Goal: Task Accomplishment & Management: Complete application form

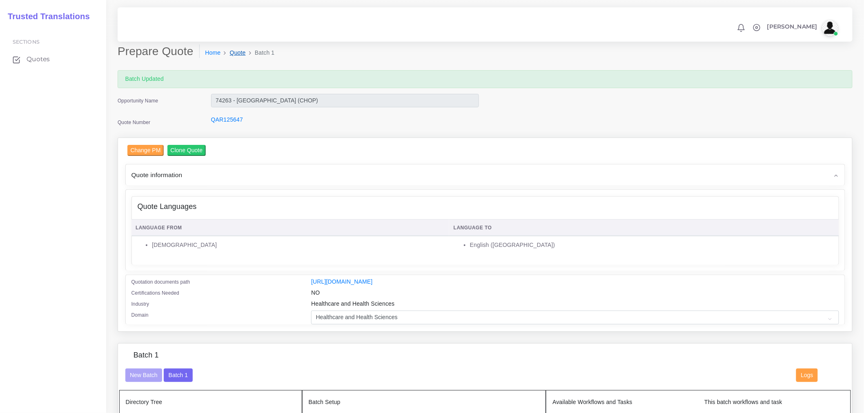
click at [238, 54] on link "Quote" at bounding box center [238, 53] width 16 height 9
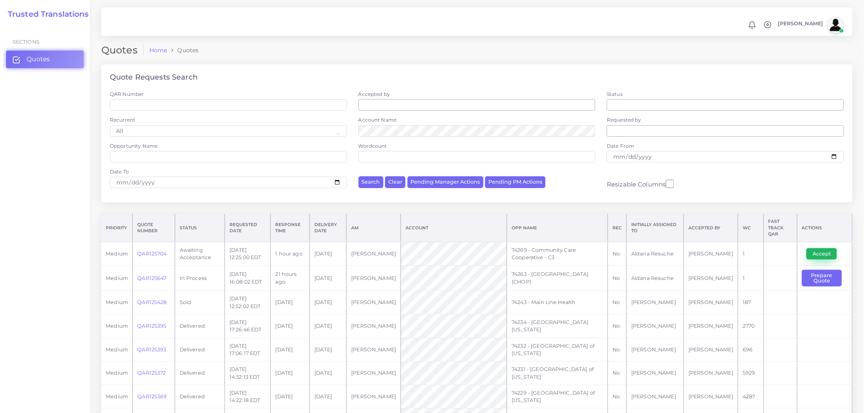
click at [818, 249] on button "Accept" at bounding box center [821, 253] width 31 height 11
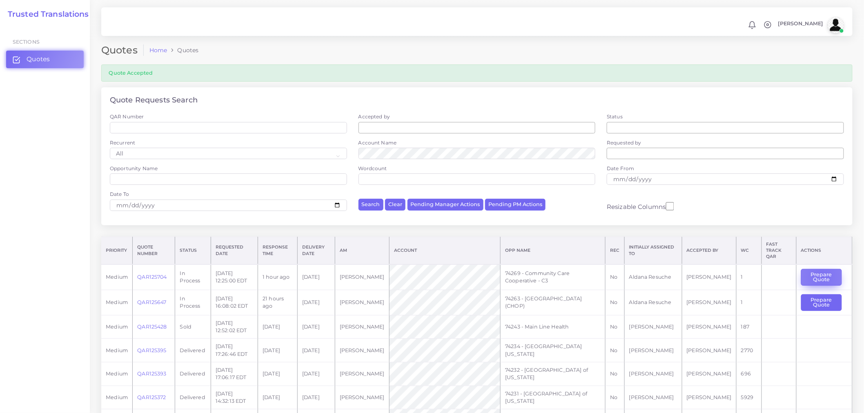
click at [819, 271] on button "Prepare Quote" at bounding box center [821, 277] width 41 height 17
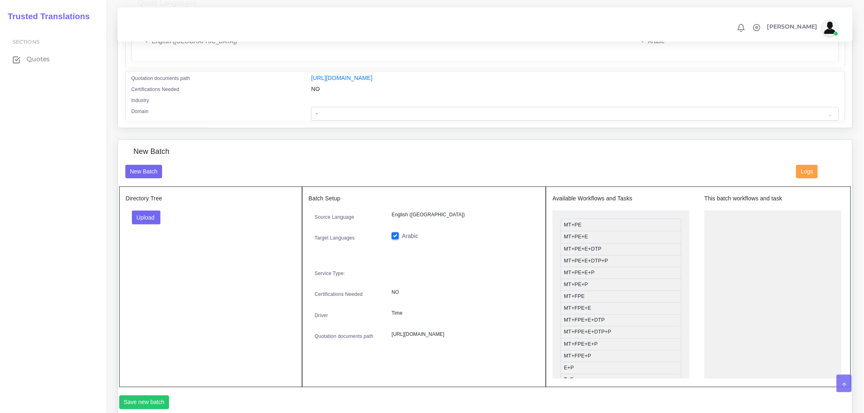
scroll to position [181, 0]
click at [366, 120] on select "- Advertising and Media Agriculture, Forestry and Fishing Architecture, Buildin…" at bounding box center [574, 113] width 527 height 14
select select "Healthcare and Health Sciences"
click at [311, 111] on select "- Advertising and Media Agriculture, Forestry and Fishing Architecture, Buildin…" at bounding box center [574, 113] width 527 height 14
click at [143, 224] on button "Upload" at bounding box center [146, 217] width 29 height 14
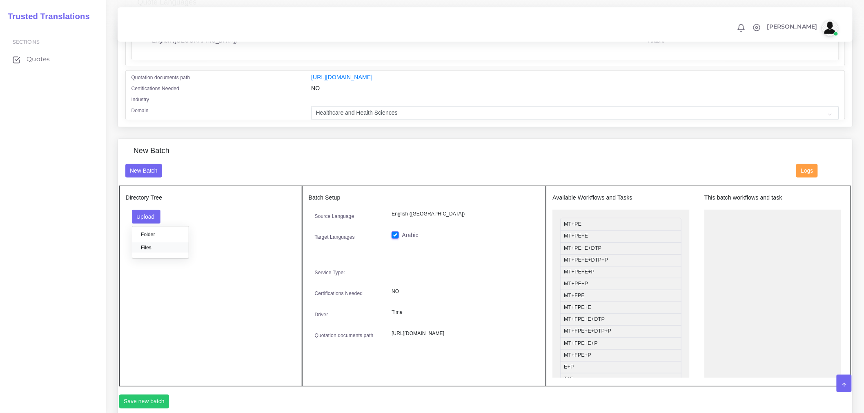
click at [166, 252] on label "Files" at bounding box center [160, 247] width 56 height 10
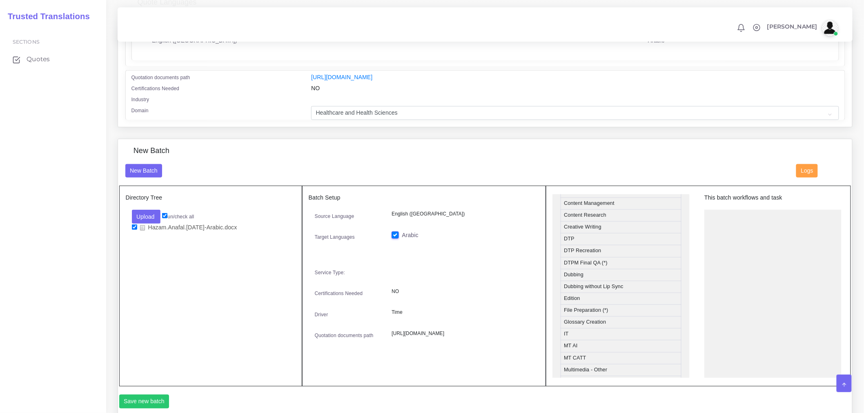
scroll to position [317, 0]
drag, startPoint x: 583, startPoint y: 353, endPoint x: 752, endPoint y: 221, distance: 214.6
drag, startPoint x: 590, startPoint y: 264, endPoint x: 759, endPoint y: 243, distance: 170.7
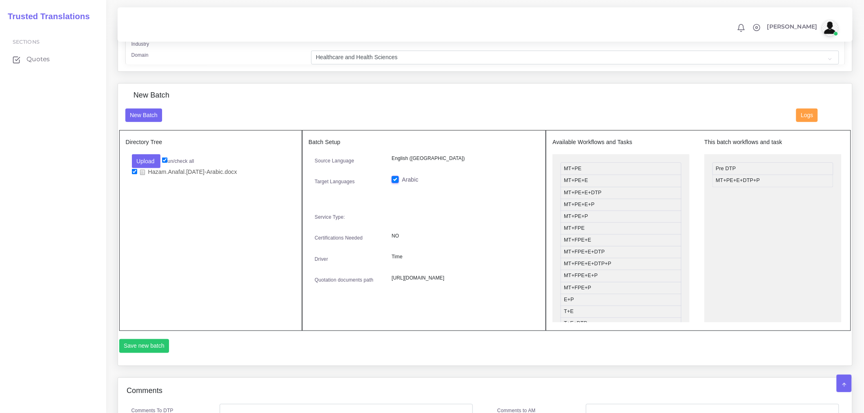
scroll to position [362, 0]
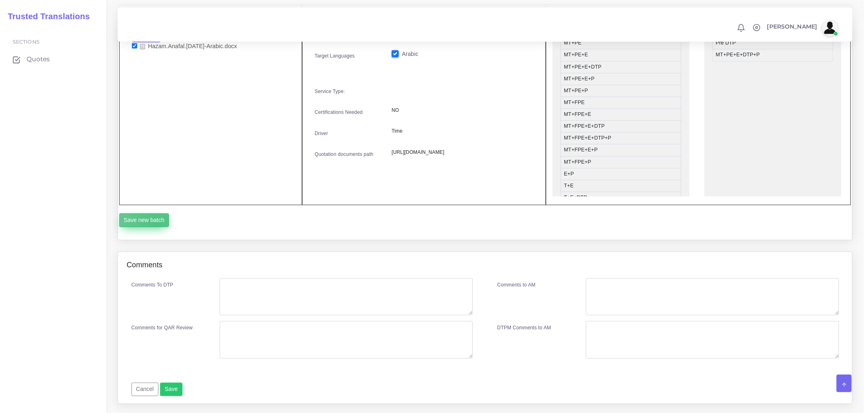
click at [156, 227] on button "Save new batch" at bounding box center [144, 220] width 50 height 14
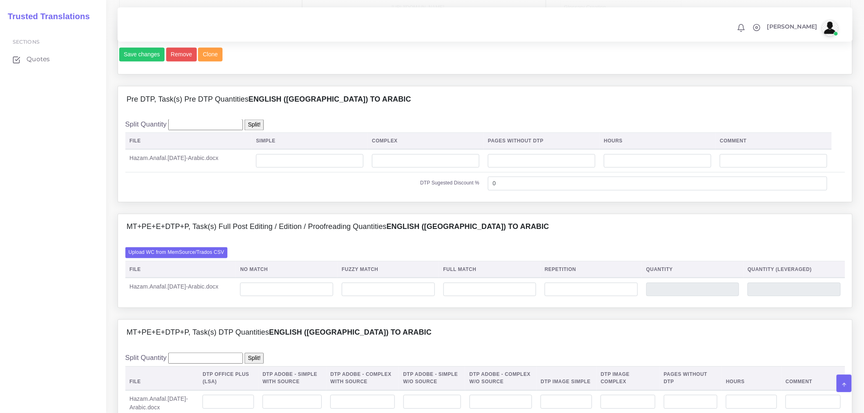
scroll to position [544, 0]
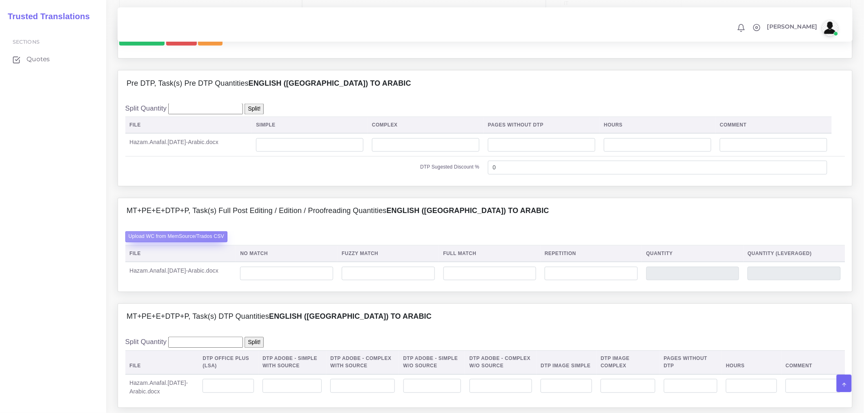
click at [214, 242] on label "Upload WC from MemSource/Trados CSV" at bounding box center [176, 236] width 102 height 11
click at [0, 0] on input "Upload WC from MemSource/Trados CSV" at bounding box center [0, 0] width 0 height 0
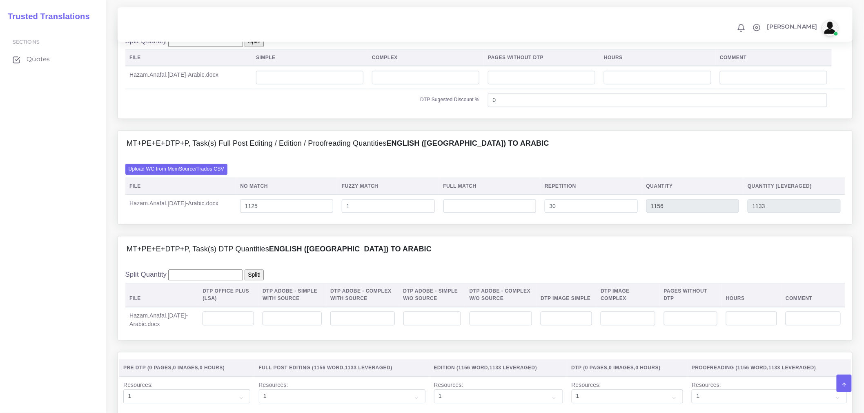
scroll to position [816, 0]
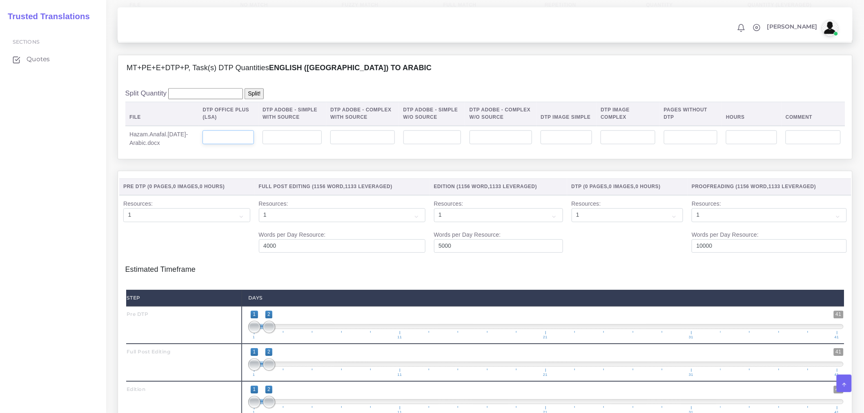
click at [231, 144] on input "number" at bounding box center [227, 137] width 51 height 14
click at [360, 144] on input "number" at bounding box center [362, 137] width 64 height 14
click at [215, 171] on div "MT+PE+E+DTP+P, Task(s) DTP Quantities English (US) TO Arabic Split Quantity Spl…" at bounding box center [484, 113] width 747 height 116
drag, startPoint x: 350, startPoint y: 160, endPoint x: 313, endPoint y: 160, distance: 36.3
click at [313, 152] on tr "Hazam.Anafal.9.10.25-Arabic.docx 3" at bounding box center [485, 139] width 720 height 26
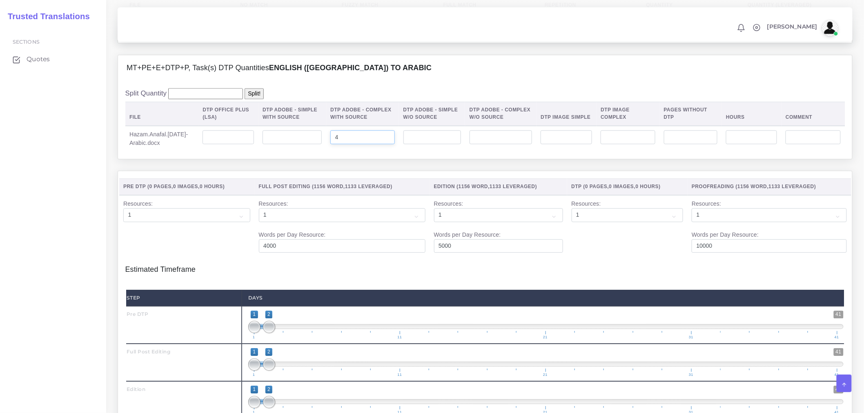
type input "4"
click at [324, 171] on div "MT+PE+E+DTP+P, Task(s) DTP Quantities English (US) TO Arabic Split Quantity Spl…" at bounding box center [484, 113] width 747 height 116
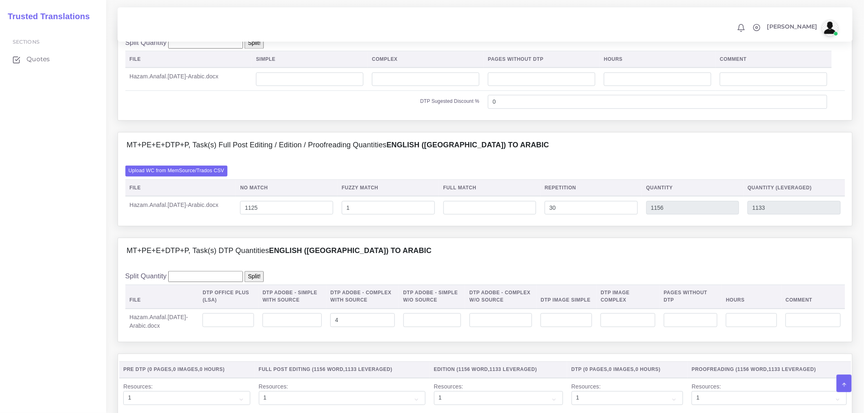
scroll to position [635, 0]
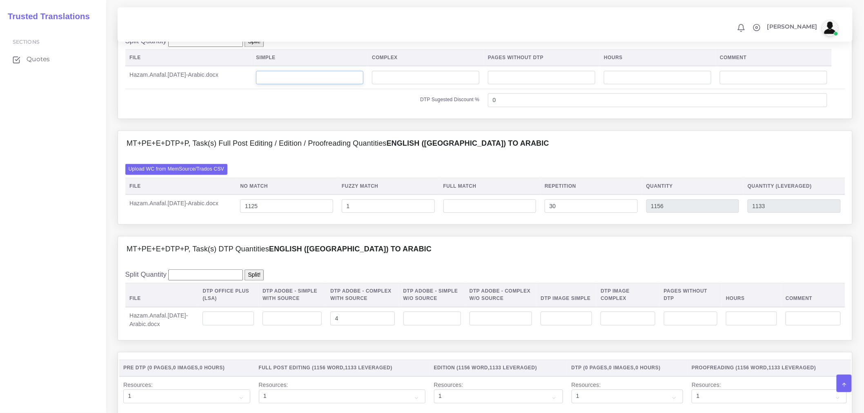
click at [337, 85] on input "number" at bounding box center [309, 78] width 107 height 14
type input "4"
click at [339, 111] on td "DTP Sugested Discount %" at bounding box center [304, 100] width 358 height 22
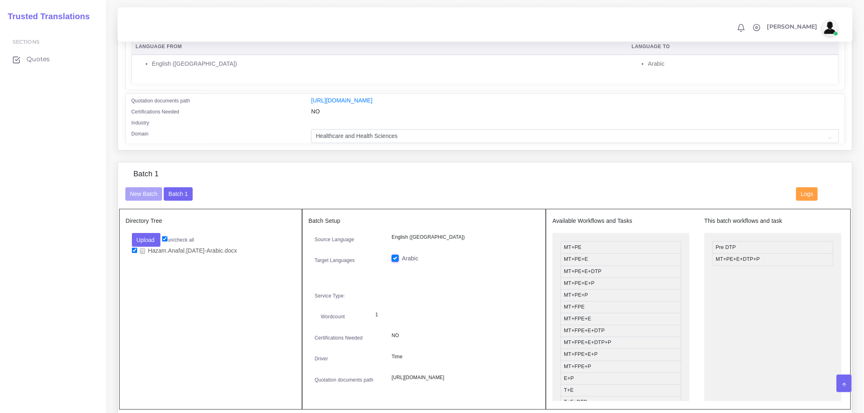
scroll to position [0, 0]
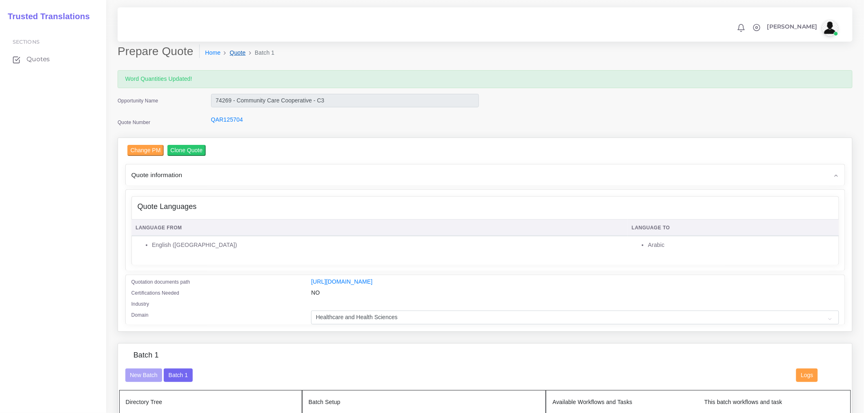
click at [235, 50] on link "Quote" at bounding box center [238, 53] width 16 height 9
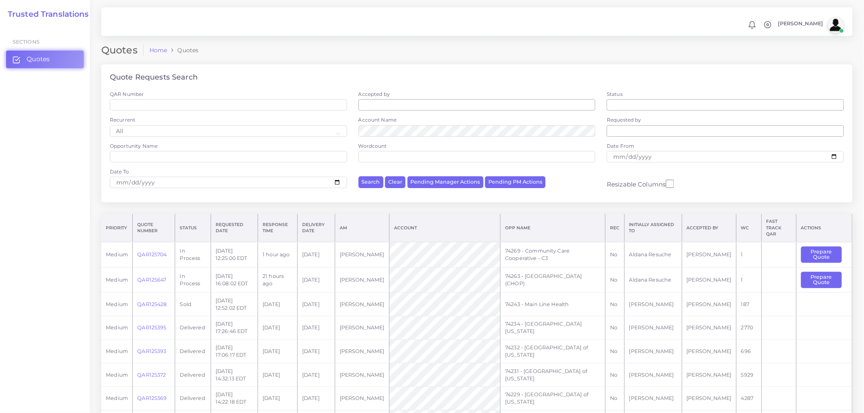
scroll to position [349, 0]
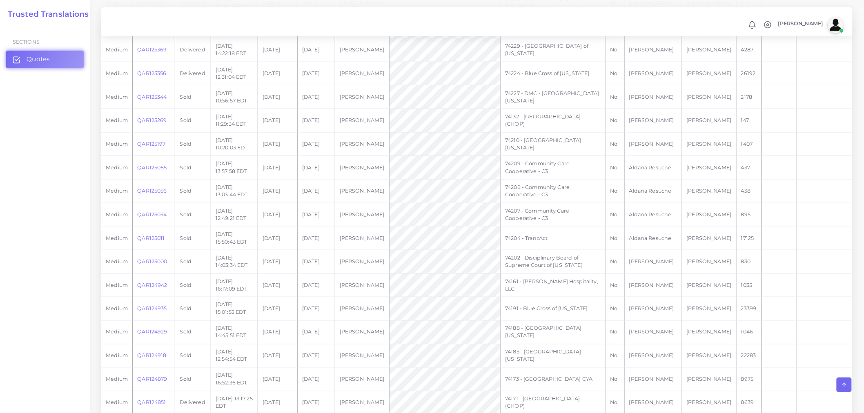
click at [158, 206] on td "QAR125054" at bounding box center [154, 215] width 42 height 24
click at [158, 211] on link "QAR125054" at bounding box center [151, 214] width 29 height 6
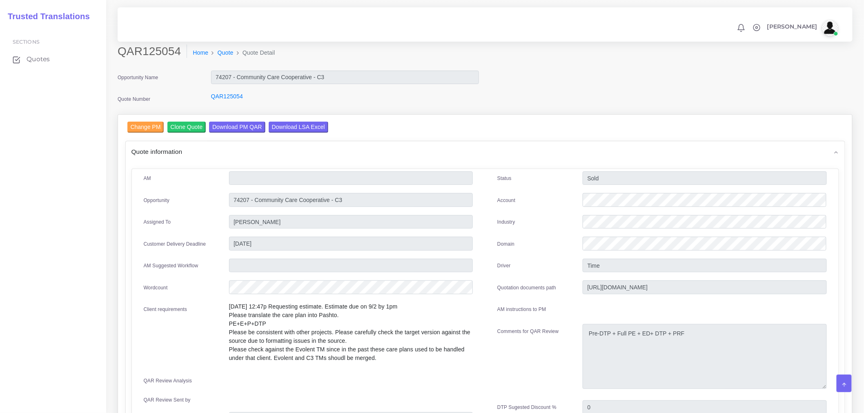
click at [298, 153] on div "Quote information" at bounding box center [485, 151] width 719 height 21
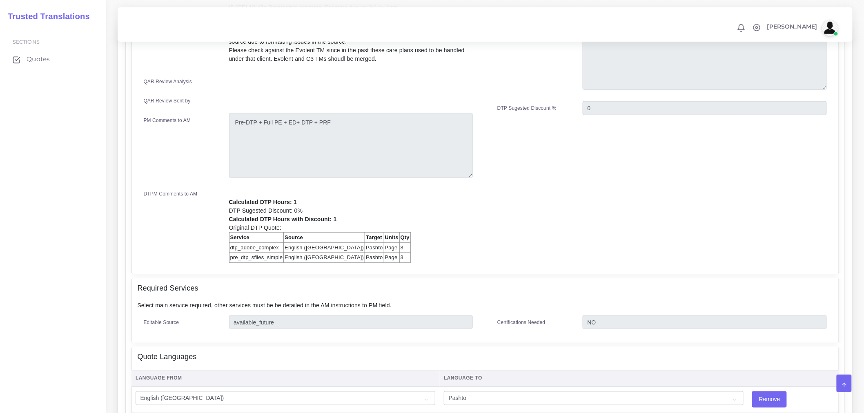
scroll to position [272, 0]
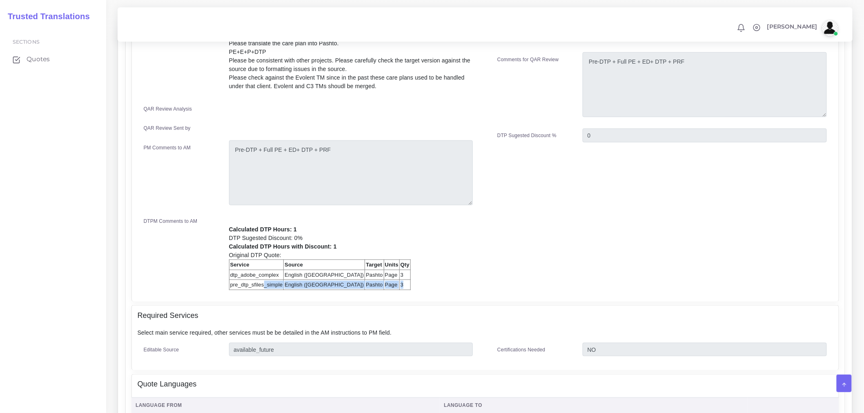
drag, startPoint x: 262, startPoint y: 284, endPoint x: 349, endPoint y: 286, distance: 86.1
click at [349, 286] on tr "pre_dtp_sfiles_simple English ([GEOGRAPHIC_DATA]) Pashto Page 3" at bounding box center [319, 285] width 181 height 10
click at [349, 297] on div "AM Source" at bounding box center [485, 99] width 706 height 404
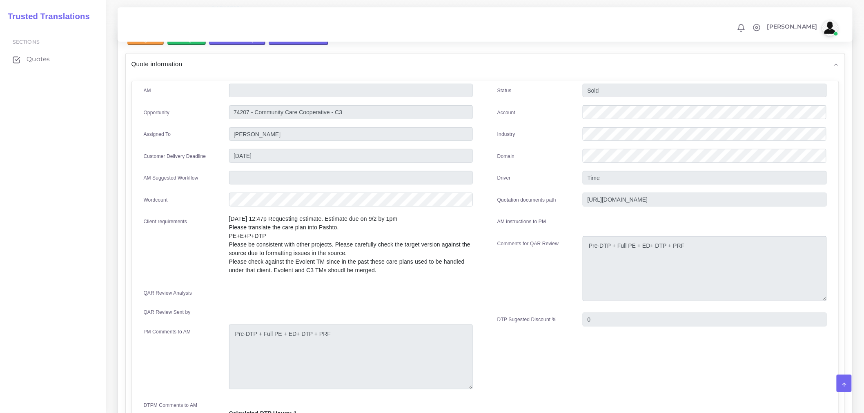
scroll to position [0, 0]
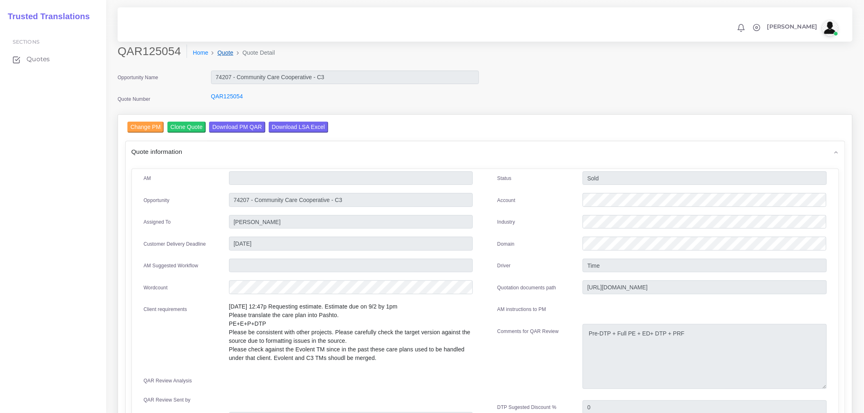
click at [223, 51] on link "Quote" at bounding box center [226, 53] width 16 height 9
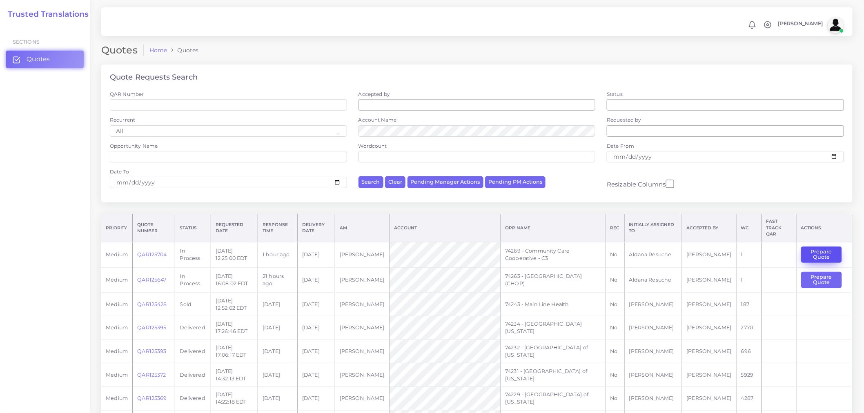
click at [807, 248] on button "Prepare Quote" at bounding box center [821, 255] width 41 height 17
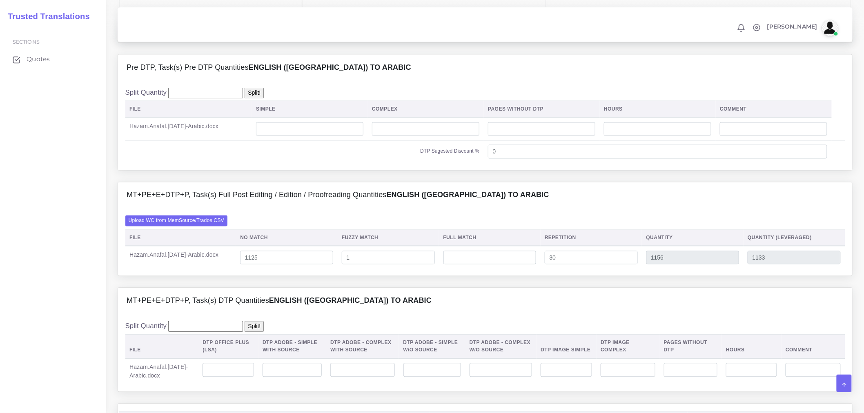
scroll to position [544, 0]
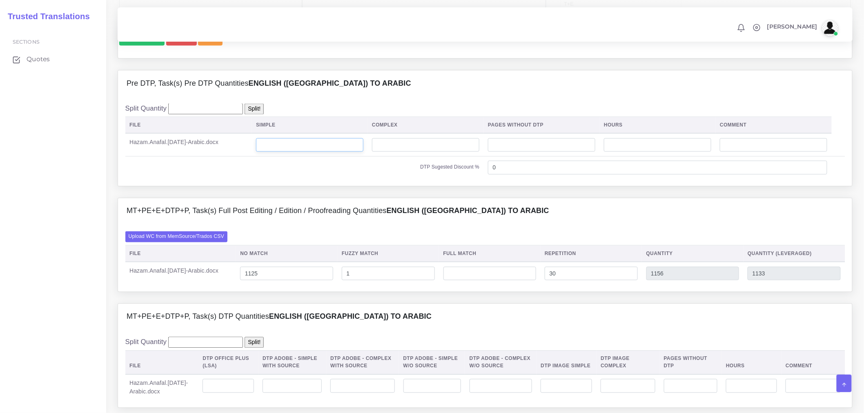
click at [338, 152] on input "number" at bounding box center [309, 145] width 107 height 14
type input "3"
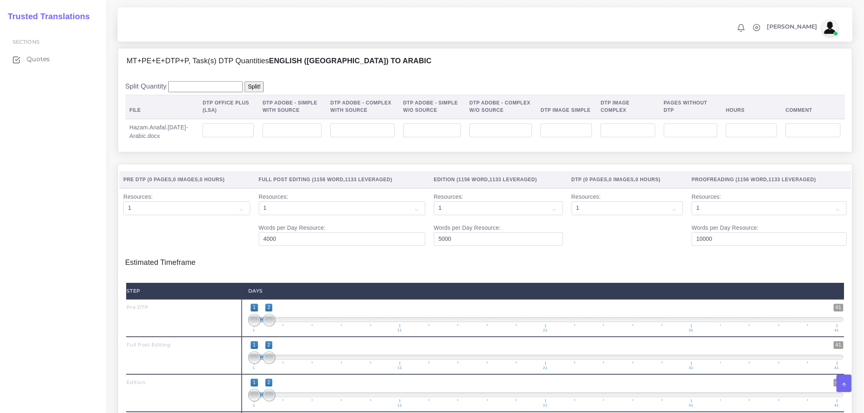
scroll to position [816, 0]
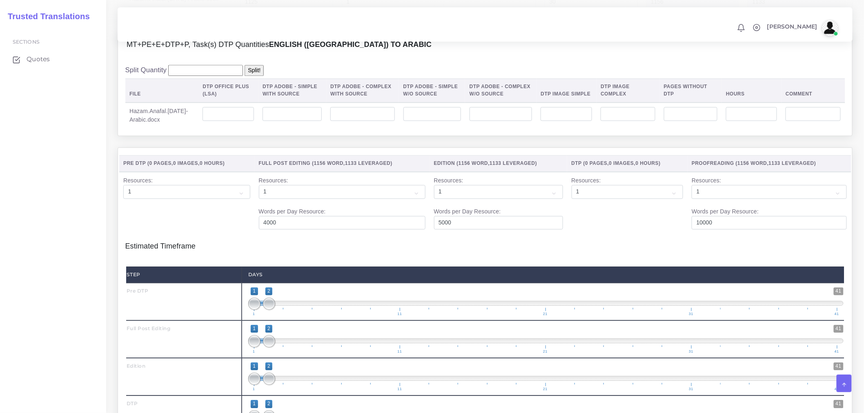
type input "4"
click at [362, 121] on input "number" at bounding box center [362, 114] width 64 height 14
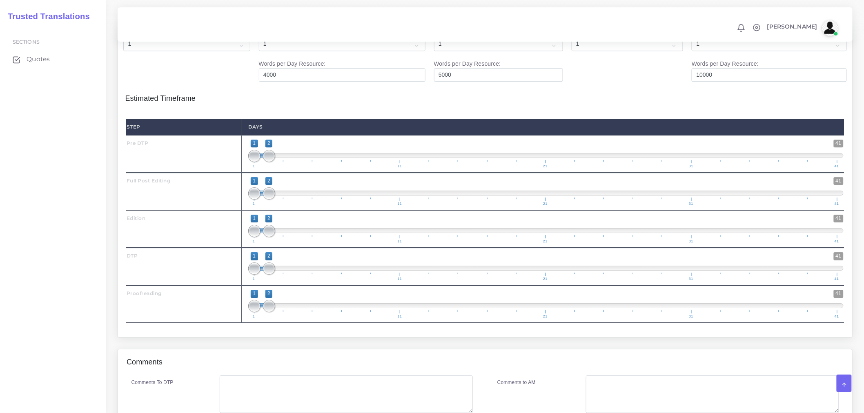
scroll to position [997, 0]
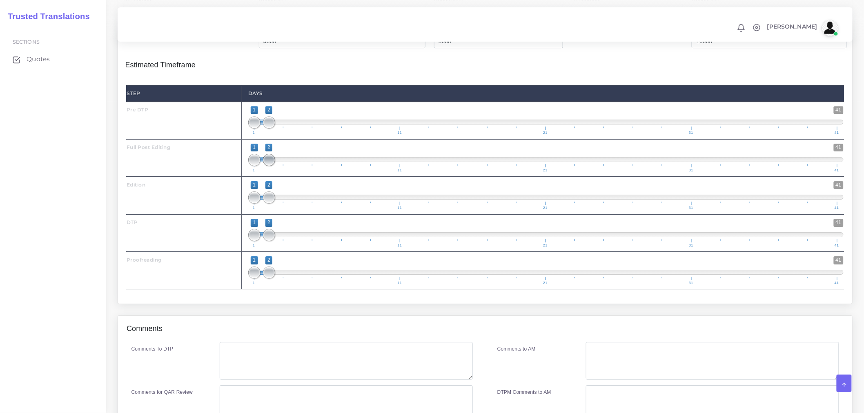
type input "4"
drag, startPoint x: 267, startPoint y: 183, endPoint x: 289, endPoint y: 188, distance: 22.7
click at [289, 172] on span "1 41 1 4 1 — 4 1 11 21 31 41" at bounding box center [545, 158] width 595 height 29
type input "2;4"
drag, startPoint x: 255, startPoint y: 183, endPoint x: 267, endPoint y: 183, distance: 12.2
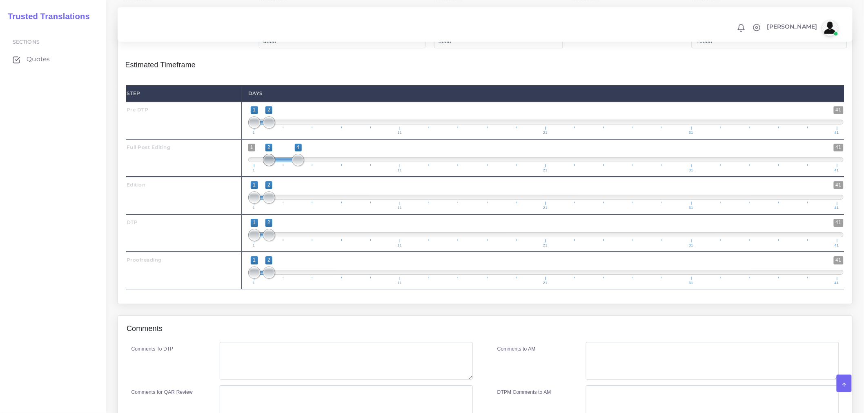
click at [267, 166] on span at bounding box center [269, 160] width 12 height 12
drag, startPoint x: 275, startPoint y: 215, endPoint x: 284, endPoint y: 219, distance: 10.0
click at [284, 210] on span "1 41 1 2 1 — 2 1 11 21 31 41" at bounding box center [545, 195] width 595 height 29
drag, startPoint x: 271, startPoint y: 223, endPoint x: 309, endPoint y: 224, distance: 38.8
click at [309, 204] on span at bounding box center [312, 197] width 12 height 12
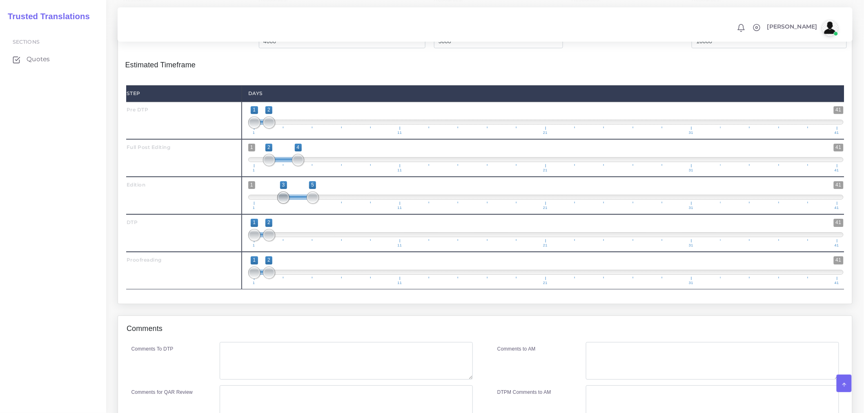
type input "4;5"
drag, startPoint x: 251, startPoint y: 220, endPoint x: 295, endPoint y: 221, distance: 44.1
click at [295, 204] on span at bounding box center [298, 197] width 12 height 12
type input "1;1"
drag, startPoint x: 268, startPoint y: 144, endPoint x: 251, endPoint y: 144, distance: 17.5
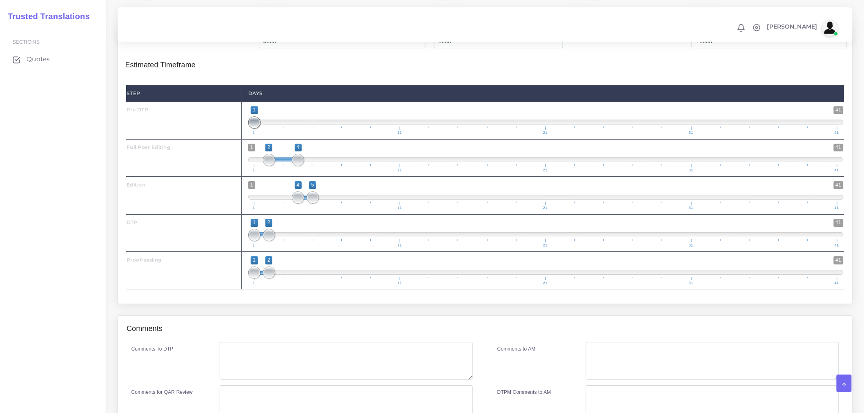
click at [251, 129] on span at bounding box center [254, 122] width 12 height 12
drag, startPoint x: 267, startPoint y: 182, endPoint x: 252, endPoint y: 180, distance: 15.7
click at [252, 166] on span at bounding box center [254, 160] width 12 height 12
type input "1;3"
drag, startPoint x: 297, startPoint y: 184, endPoint x: 279, endPoint y: 186, distance: 18.4
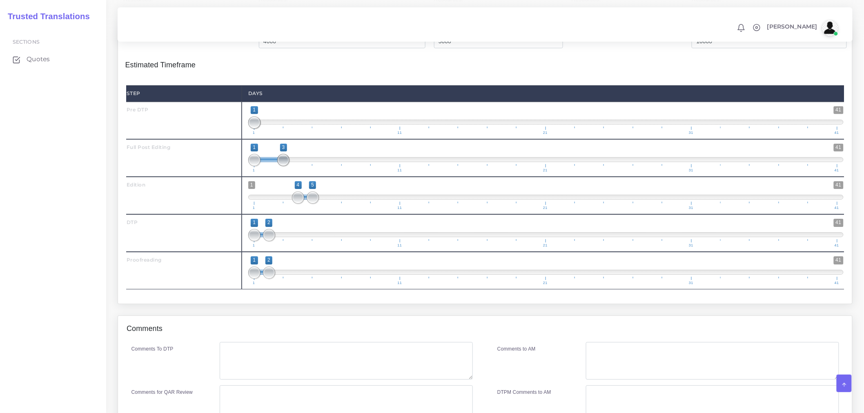
click at [279, 166] on span at bounding box center [283, 160] width 12 height 12
drag, startPoint x: 300, startPoint y: 219, endPoint x: 288, endPoint y: 218, distance: 11.9
click at [288, 204] on span at bounding box center [283, 197] width 12 height 12
type input "3;4"
drag, startPoint x: 313, startPoint y: 219, endPoint x: 302, endPoint y: 220, distance: 10.3
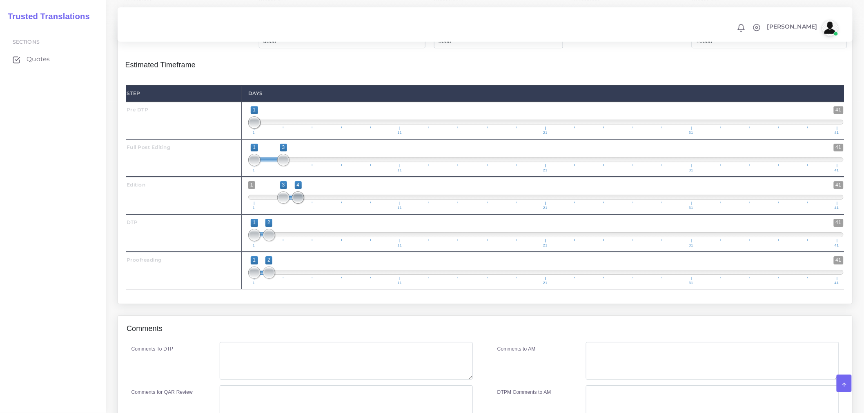
click at [302, 204] on span at bounding box center [298, 197] width 12 height 12
drag, startPoint x: 269, startPoint y: 260, endPoint x: 309, endPoint y: 258, distance: 39.6
click at [309, 241] on span at bounding box center [312, 235] width 12 height 12
type input "4;5"
drag, startPoint x: 253, startPoint y: 262, endPoint x: 301, endPoint y: 259, distance: 48.2
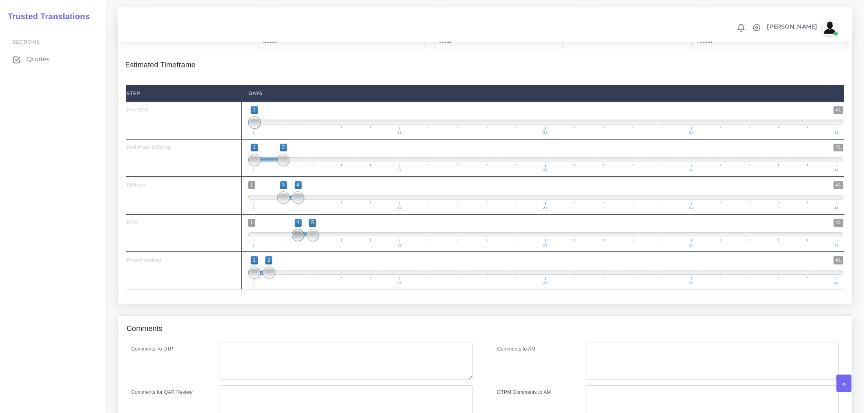
click at [301, 241] on span at bounding box center [298, 235] width 12 height 12
drag, startPoint x: 271, startPoint y: 293, endPoint x: 331, endPoint y: 296, distance: 59.3
click at [331, 279] on span at bounding box center [327, 272] width 12 height 12
type input "5;6"
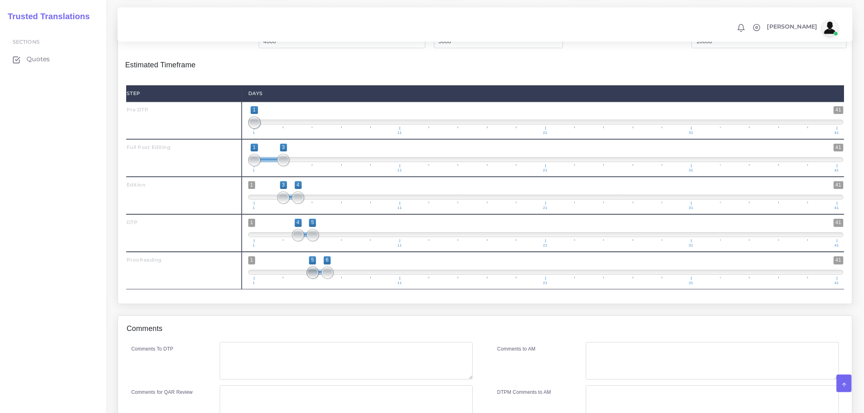
drag, startPoint x: 251, startPoint y: 296, endPoint x: 314, endPoint y: 296, distance: 63.3
click at [314, 279] on span at bounding box center [312, 272] width 12 height 12
drag, startPoint x: 300, startPoint y: 222, endPoint x: 306, endPoint y: 222, distance: 6.9
click at [306, 210] on span "1 41 3 4 3 — 4 1 11 21 31 41" at bounding box center [545, 195] width 595 height 29
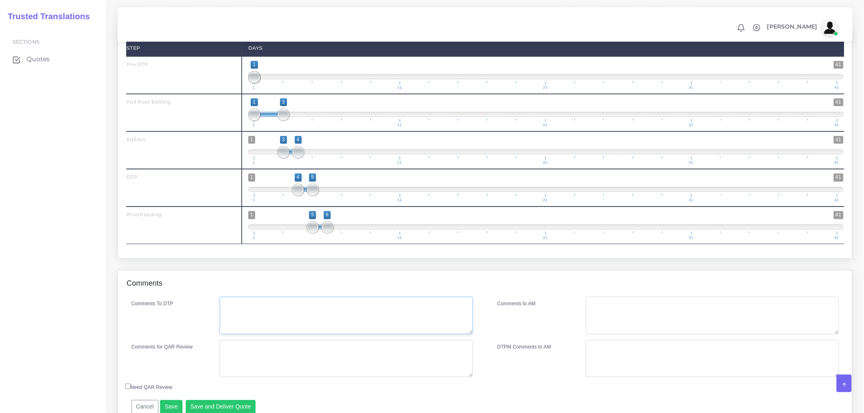
click at [313, 333] on textarea "Comments To DTP" at bounding box center [346, 316] width 253 height 38
click at [196, 297] on div "Comments" at bounding box center [485, 284] width 734 height 26
click at [255, 327] on textarea "Pre DTP" at bounding box center [346, 316] width 253 height 38
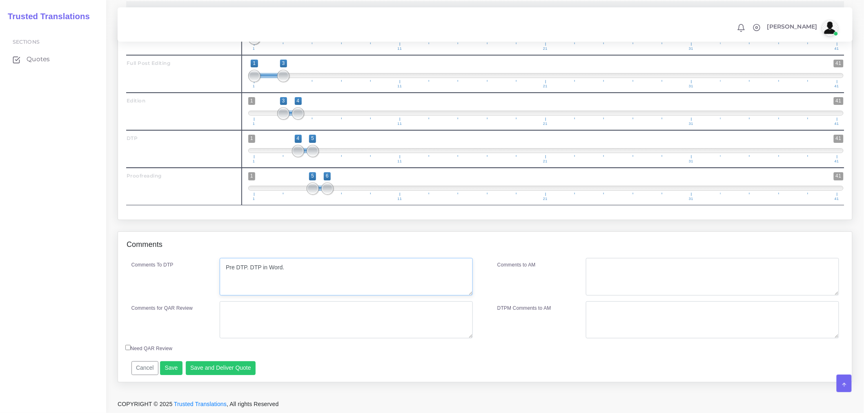
type textarea "Pre DTP. DTP in Word."
click at [284, 316] on textarea "Comments for QAR Review" at bounding box center [346, 320] width 253 height 38
click at [257, 311] on textarea "Comments for QAR Review" at bounding box center [346, 320] width 253 height 38
drag, startPoint x: 323, startPoint y: 307, endPoint x: 197, endPoint y: 312, distance: 126.6
click at [197, 312] on div "Comments for QAR Review Pre DTP + Full PE + ED + DTP + PRF" at bounding box center [302, 320] width 354 height 38
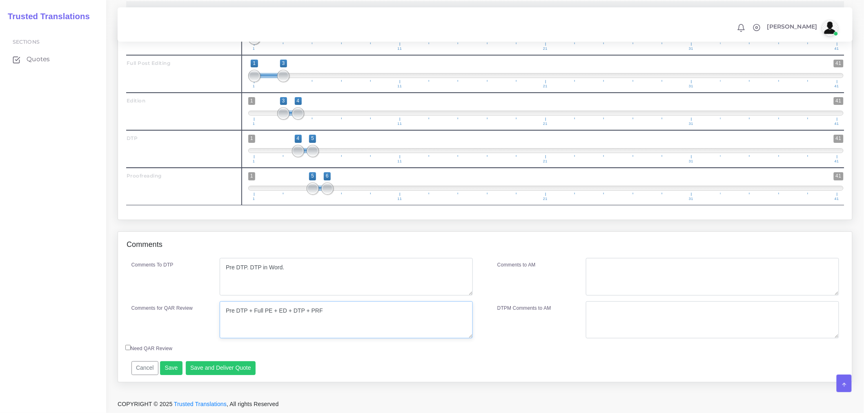
type textarea "Pre DTP + Full PE + ED + DTP + PRF"
click at [633, 272] on textarea "Comments to AM" at bounding box center [712, 277] width 253 height 38
paste textarea "Pre DTP + Full PE + ED + DTP + PRF"
type textarea "Pre DTP + Full PE + ED + DTP + PRF"
click at [217, 372] on button "Save and Deliver Quote" at bounding box center [221, 368] width 70 height 14
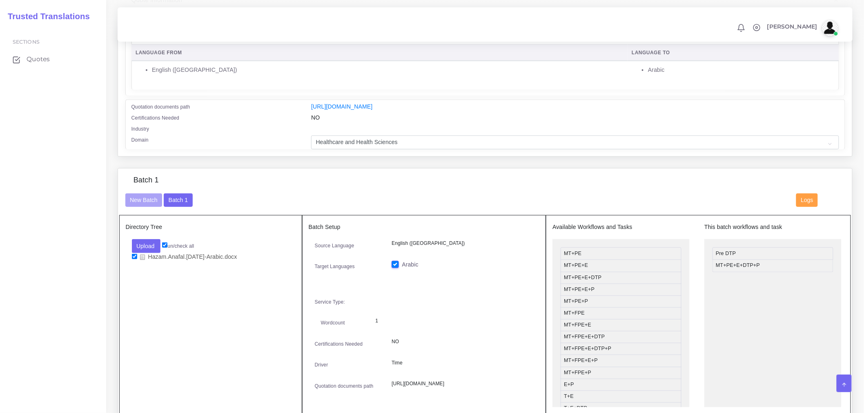
scroll to position [0, 0]
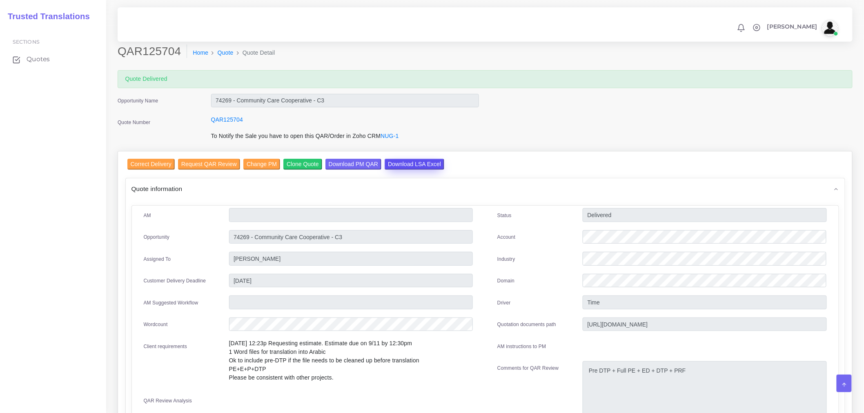
click at [395, 164] on input "Download LSA Excel" at bounding box center [414, 164] width 60 height 11
click at [218, 51] on link "Quote" at bounding box center [226, 53] width 16 height 9
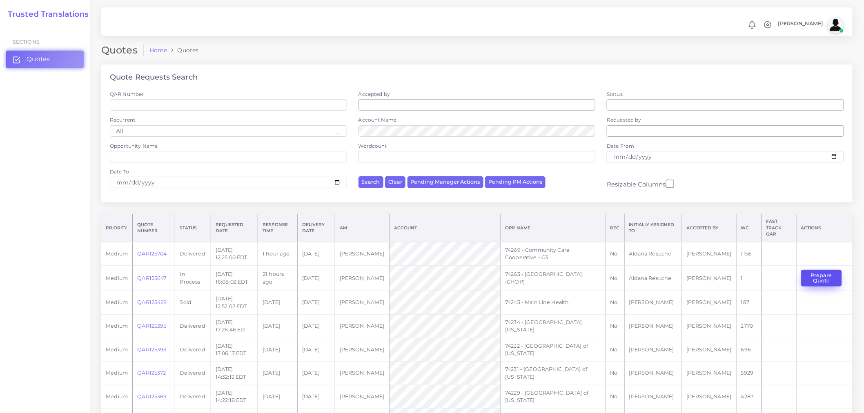
click at [829, 270] on button "Prepare Quote" at bounding box center [821, 278] width 41 height 17
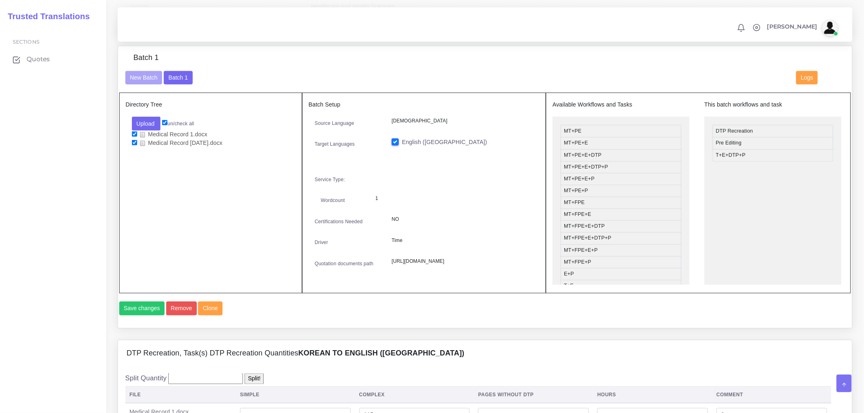
scroll to position [362, 0]
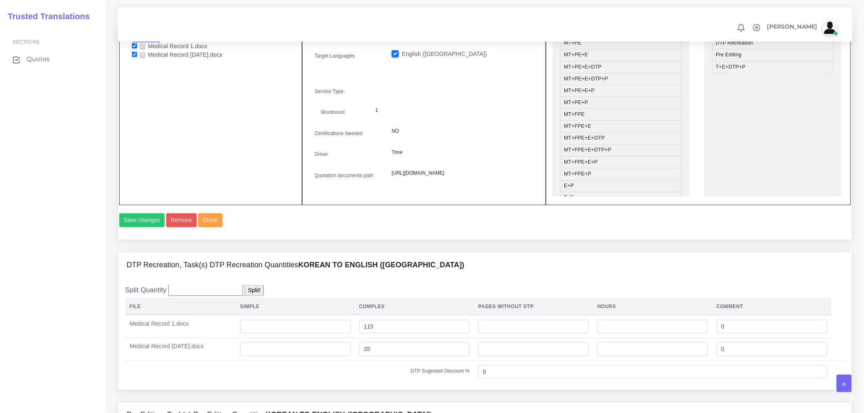
click at [262, 233] on div "Save changes Remove Clone" at bounding box center [485, 223] width 732 height 20
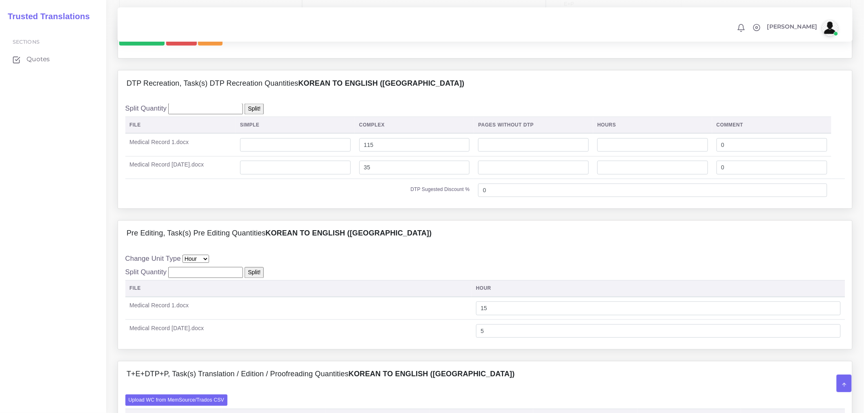
scroll to position [725, 0]
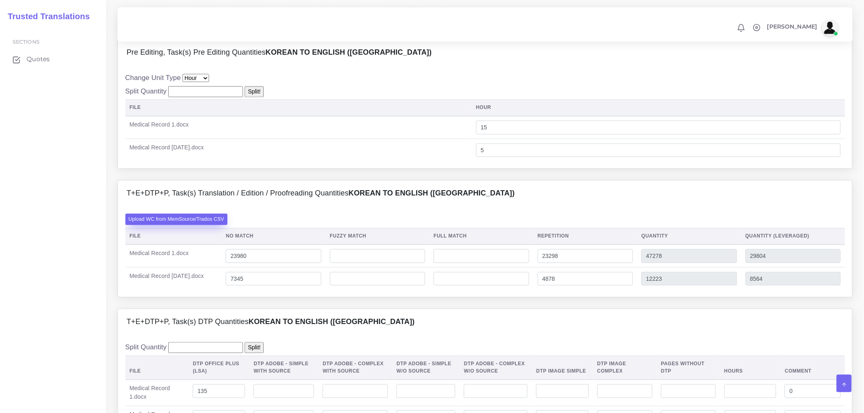
click at [168, 224] on label "Upload WC from MemSource/Trados CSV" at bounding box center [176, 218] width 102 height 11
click at [0, 0] on input "Upload WC from MemSource/Trados CSV" at bounding box center [0, 0] width 0 height 0
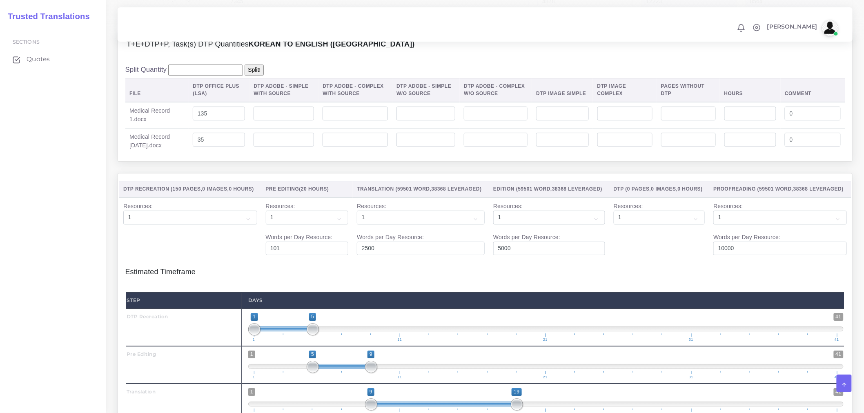
scroll to position [997, 0]
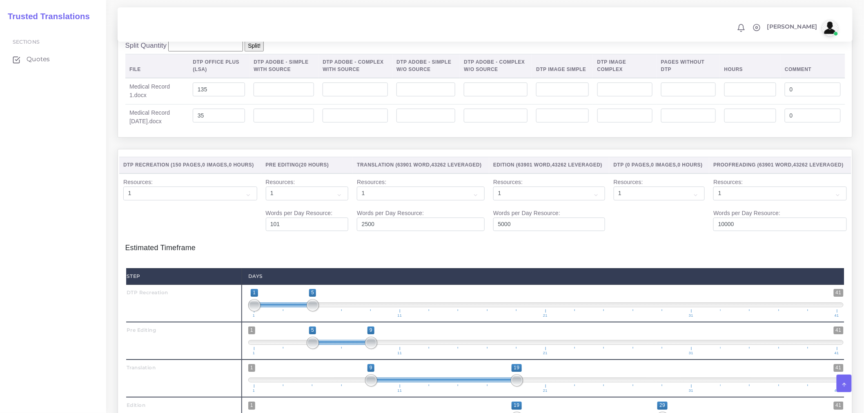
scroll to position [1179, 0]
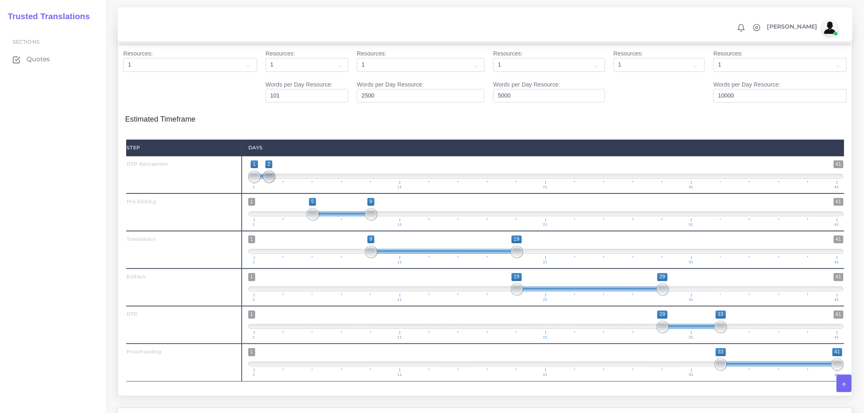
type input "1;3"
drag, startPoint x: 315, startPoint y: 197, endPoint x: 280, endPoint y: 200, distance: 35.2
click at [280, 183] on span at bounding box center [283, 177] width 12 height 12
drag, startPoint x: 311, startPoint y: 237, endPoint x: 286, endPoint y: 231, distance: 25.5
click at [286, 220] on span at bounding box center [283, 214] width 12 height 12
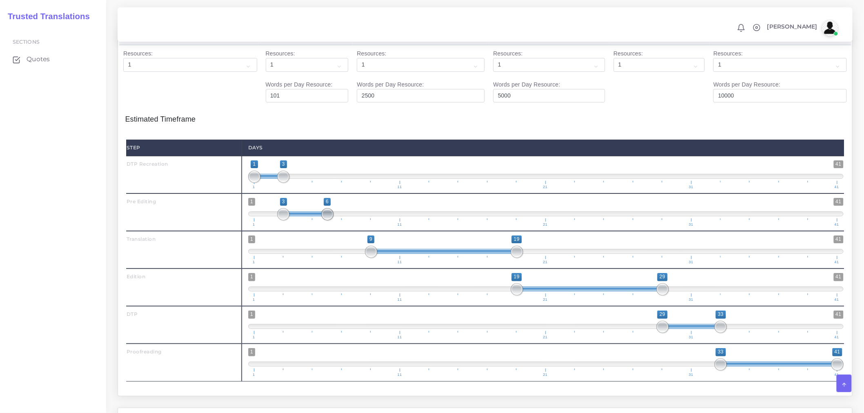
type input "3;7"
drag, startPoint x: 373, startPoint y: 234, endPoint x: 341, endPoint y: 237, distance: 32.3
click at [341, 220] on span at bounding box center [341, 214] width 12 height 12
type input "7;19"
drag, startPoint x: 369, startPoint y: 274, endPoint x: 342, endPoint y: 273, distance: 27.4
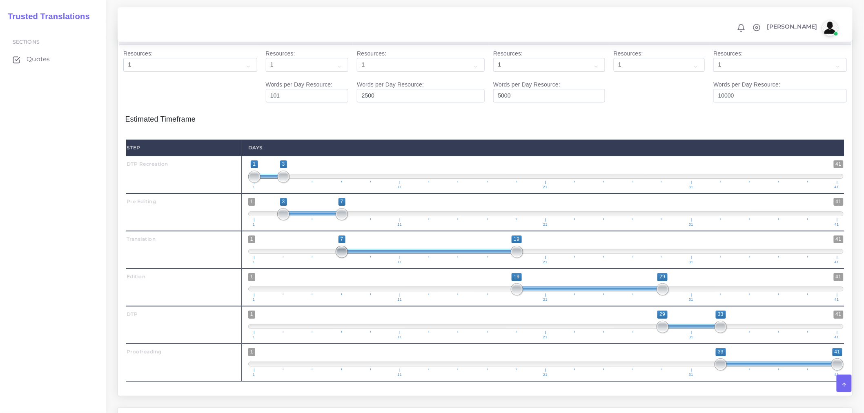
click at [342, 258] on span at bounding box center [341, 252] width 12 height 12
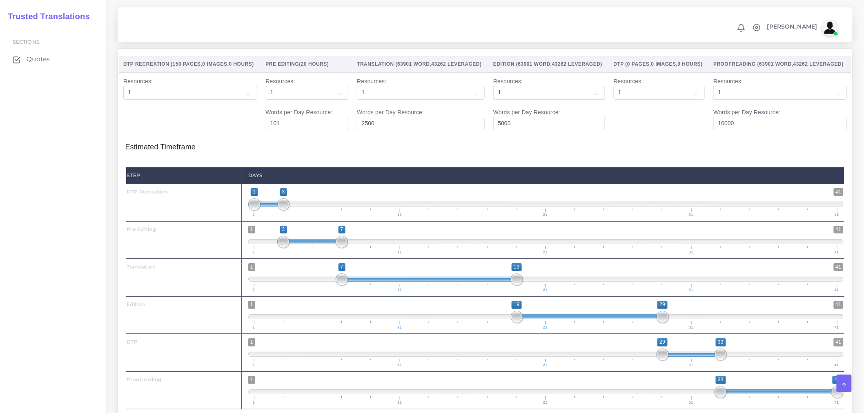
scroll to position [1378, 0]
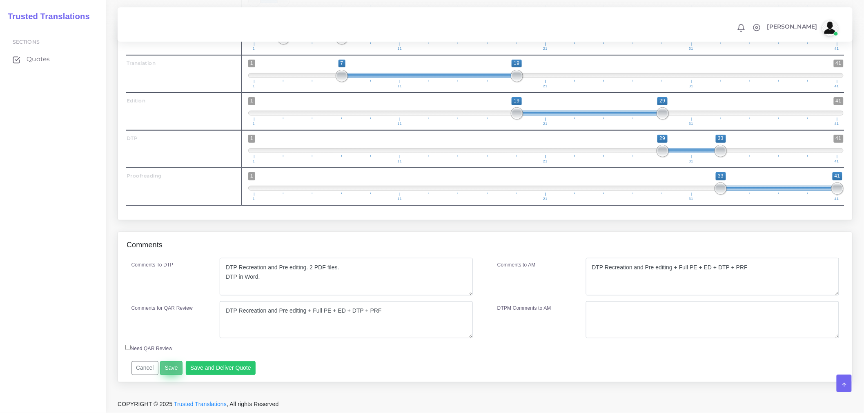
click at [172, 367] on button "Save" at bounding box center [171, 368] width 22 height 14
click at [221, 365] on button "Save and Deliver Quote" at bounding box center [221, 368] width 70 height 14
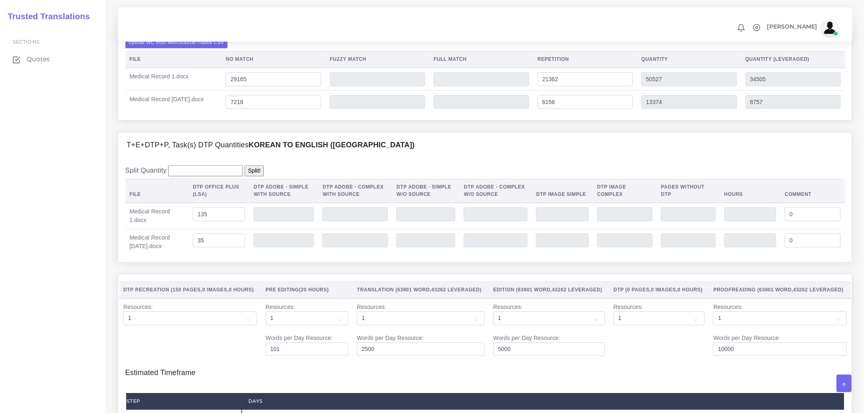
scroll to position [924, 0]
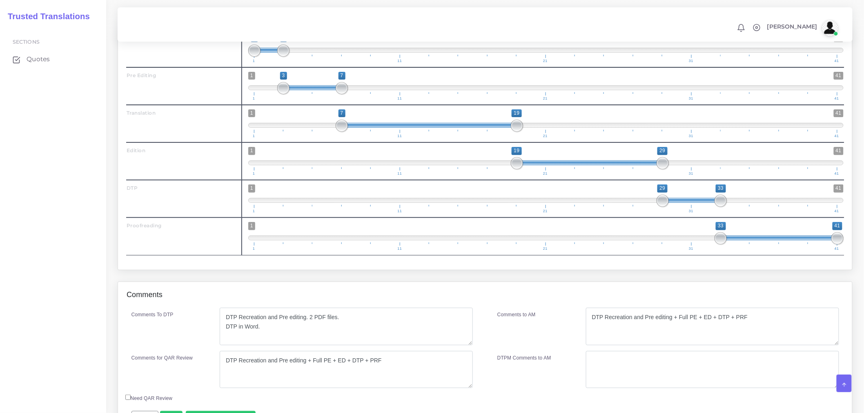
scroll to position [1378, 0]
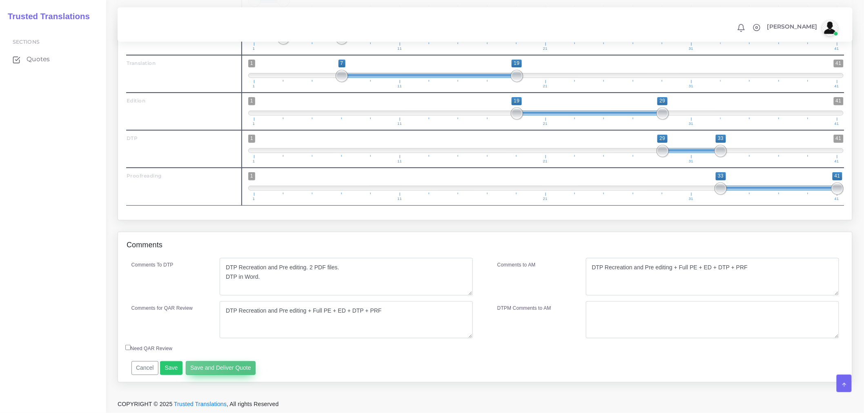
click at [244, 372] on button "Save and Deliver Quote" at bounding box center [221, 368] width 70 height 14
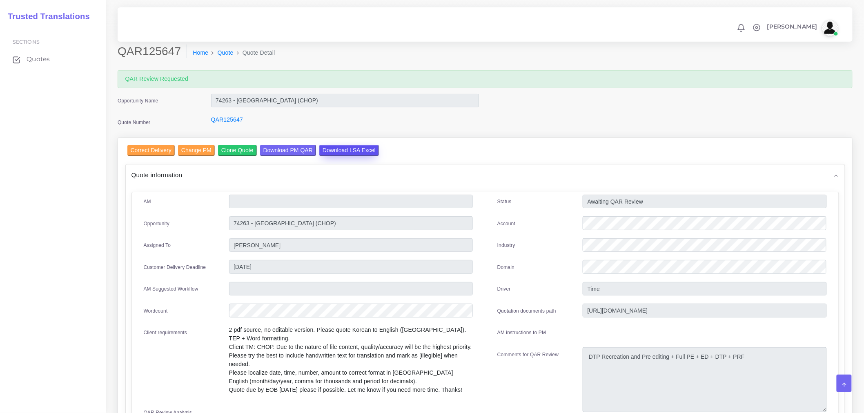
click at [349, 150] on input "Download LSA Excel" at bounding box center [349, 150] width 60 height 11
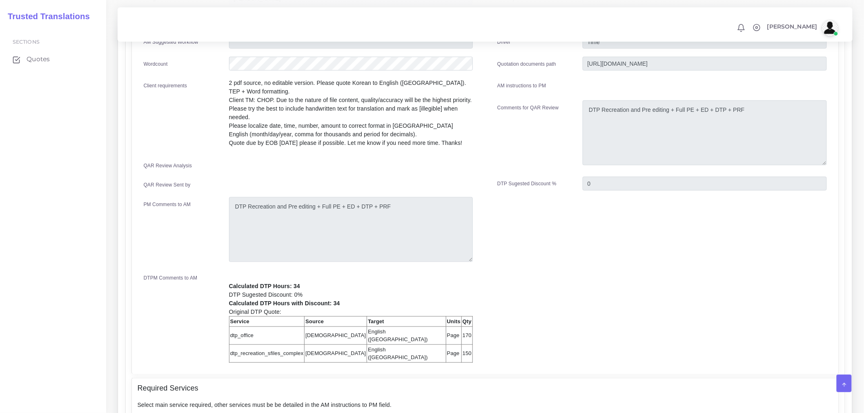
scroll to position [408, 0]
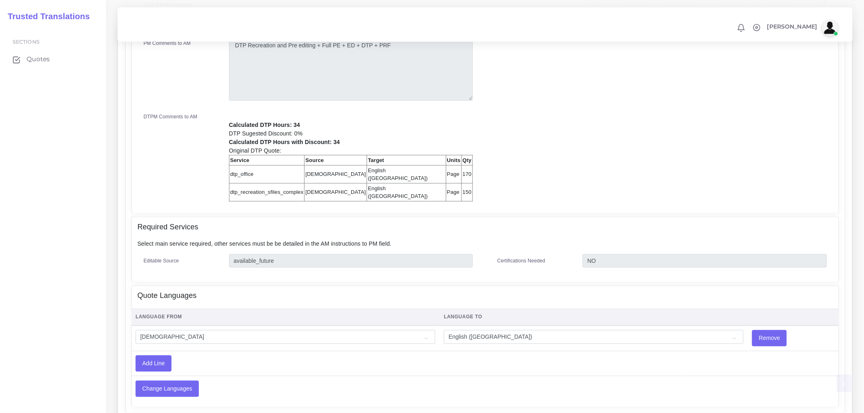
click at [58, 247] on div "Sections Quotes" at bounding box center [53, 219] width 106 height 388
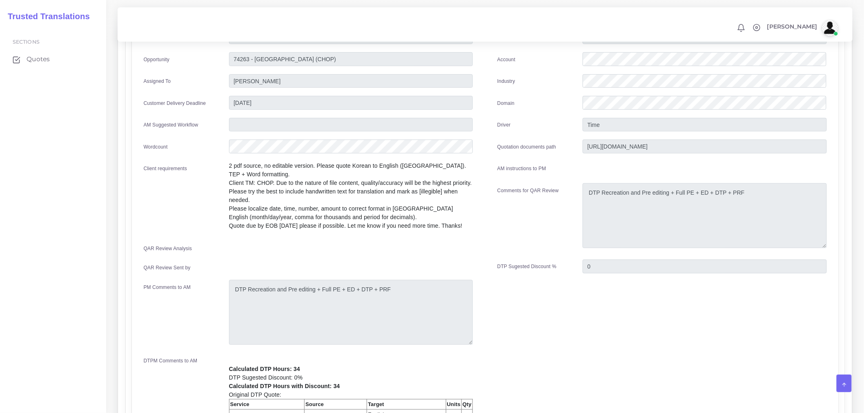
scroll to position [0, 0]
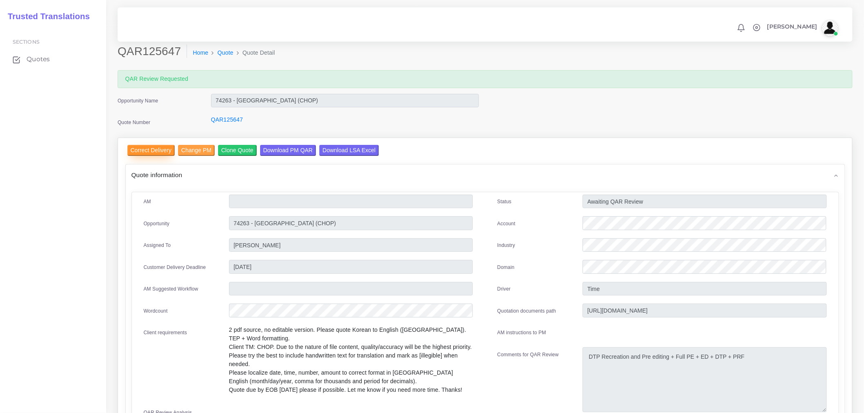
click at [154, 154] on input "Correct Delivery" at bounding box center [150, 150] width 47 height 11
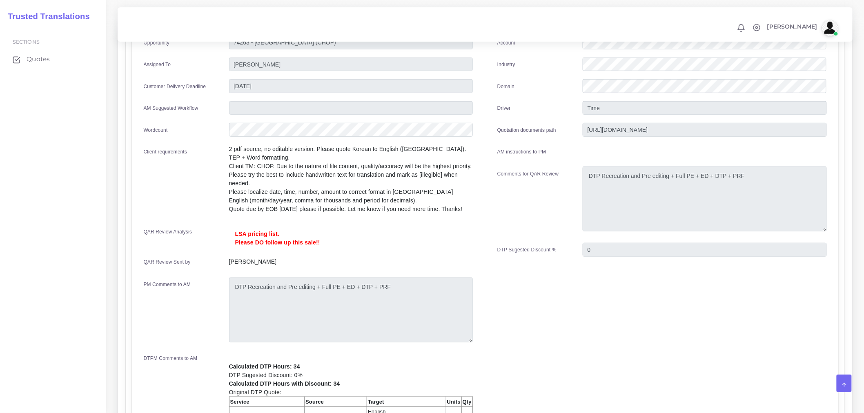
scroll to position [14, 0]
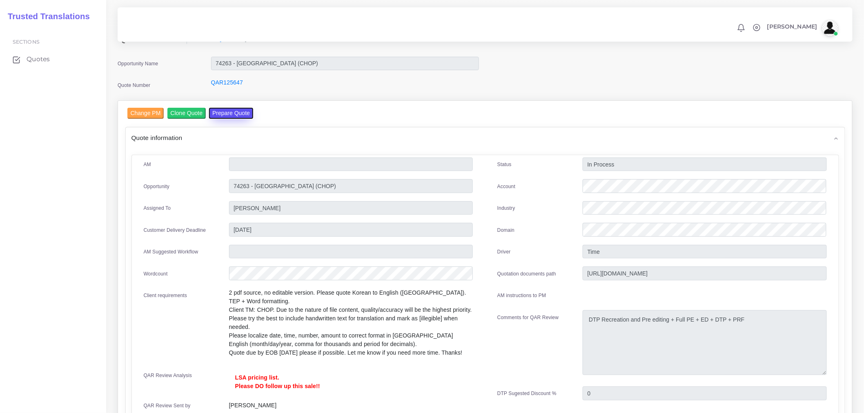
click at [231, 110] on button "Prepare Quote" at bounding box center [231, 113] width 44 height 11
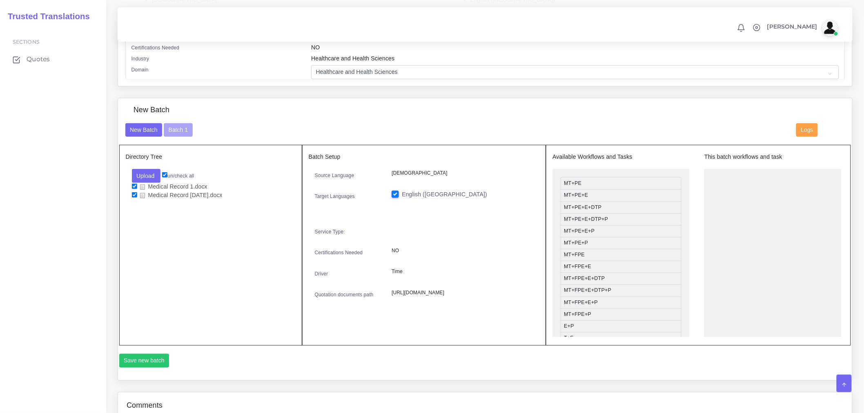
scroll to position [72, 0]
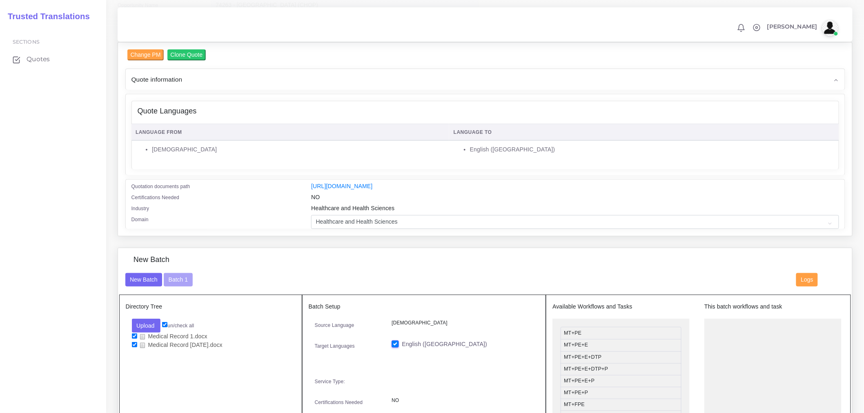
click at [181, 292] on div "New Batch Batch 1 Logs" at bounding box center [485, 284] width 732 height 22
click at [182, 287] on button "Batch 1" at bounding box center [178, 280] width 29 height 14
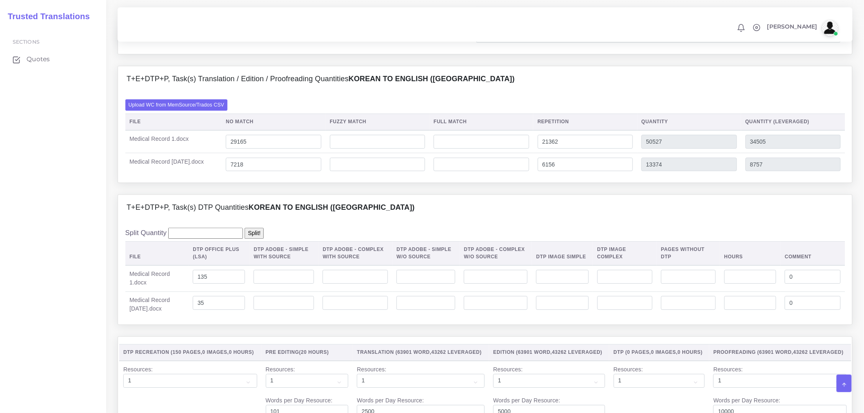
scroll to position [907, 0]
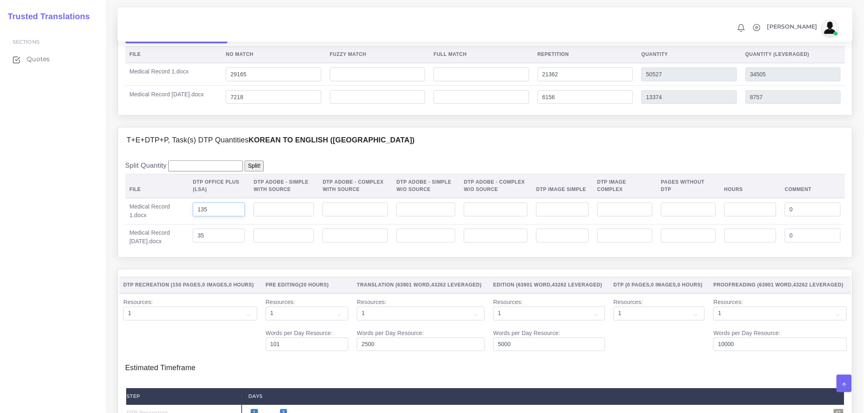
click at [204, 216] on input "135" at bounding box center [219, 209] width 52 height 14
type input "115"
click at [400, 153] on div "T+E+DTP+P, Task(s) DTP Quantities Korean TO English (US)" at bounding box center [485, 140] width 734 height 26
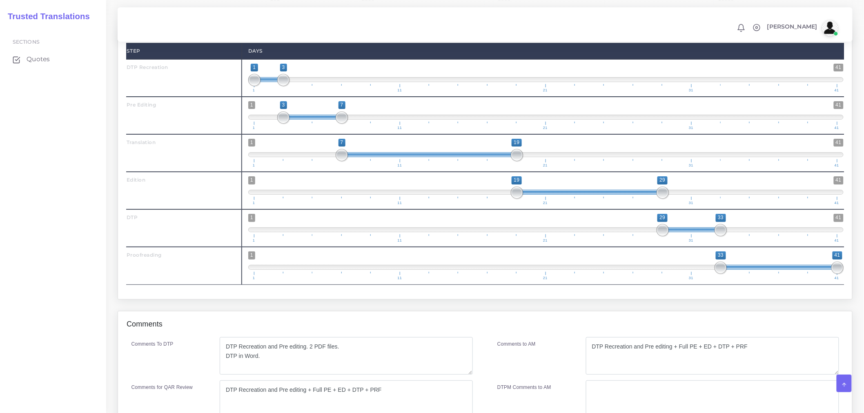
scroll to position [1355, 0]
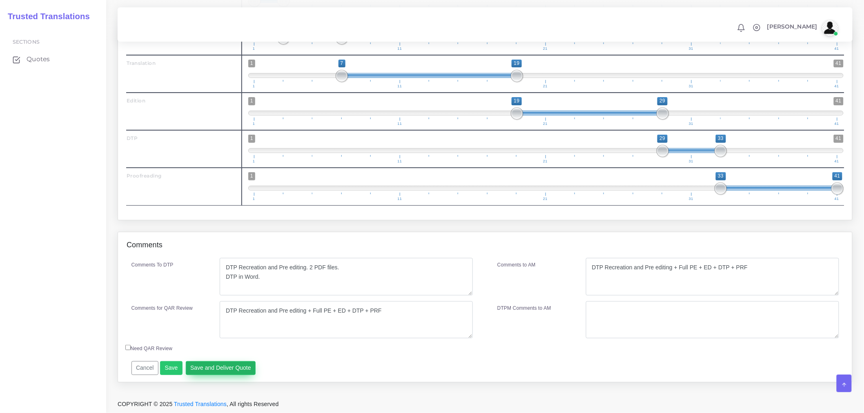
click at [213, 368] on button "Save and Deliver Quote" at bounding box center [221, 368] width 70 height 14
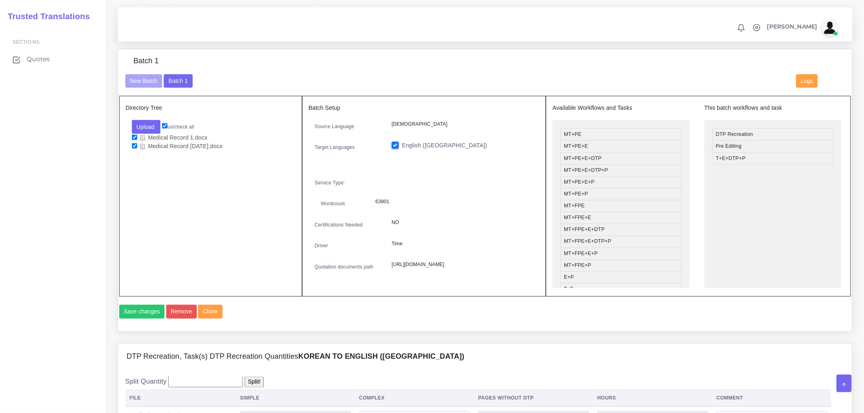
scroll to position [266, 0]
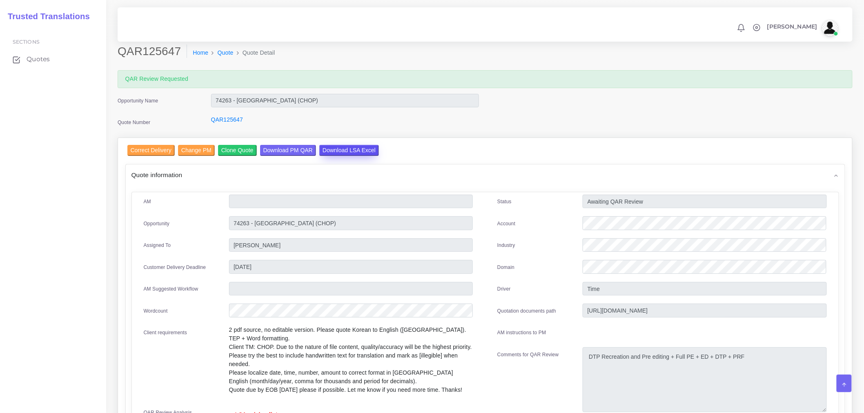
click at [351, 151] on input "Download LSA Excel" at bounding box center [349, 150] width 60 height 11
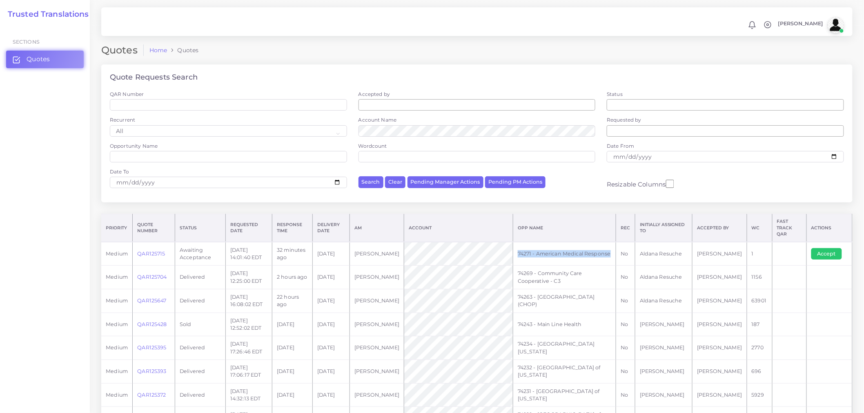
click at [516, 254] on tr "medium QAR125715 Awaiting Acceptance [DATE] 14:01:40 EDT 32 minutes ago [DATE] …" at bounding box center [476, 254] width 751 height 24
copy tr "74271 - American Medical Response"
click at [838, 248] on button "Accept" at bounding box center [826, 253] width 31 height 11
